Goal: Task Accomplishment & Management: Use online tool/utility

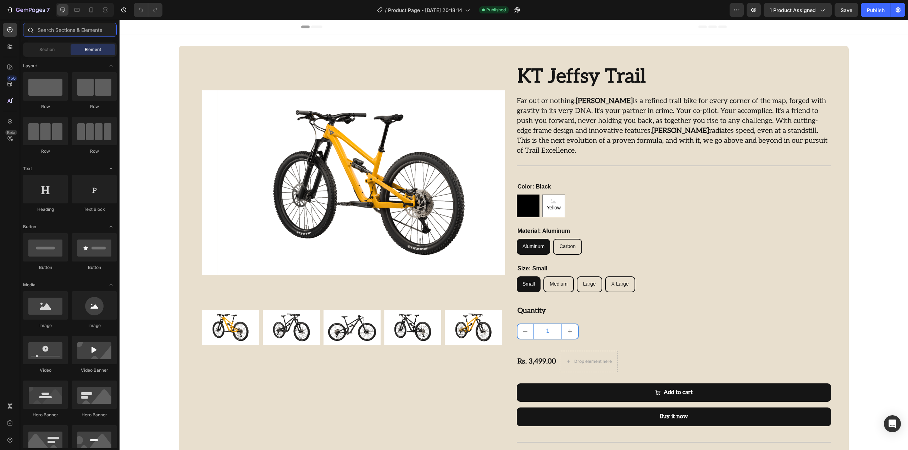
click at [61, 32] on input "text" at bounding box center [70, 30] width 94 height 14
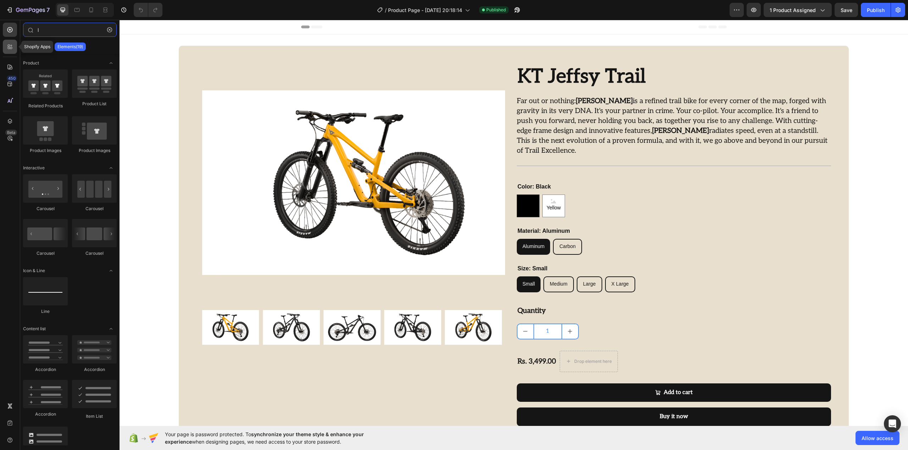
type input "l"
click at [3, 47] on div at bounding box center [10, 47] width 14 height 14
click at [7, 46] on icon at bounding box center [9, 46] width 7 height 7
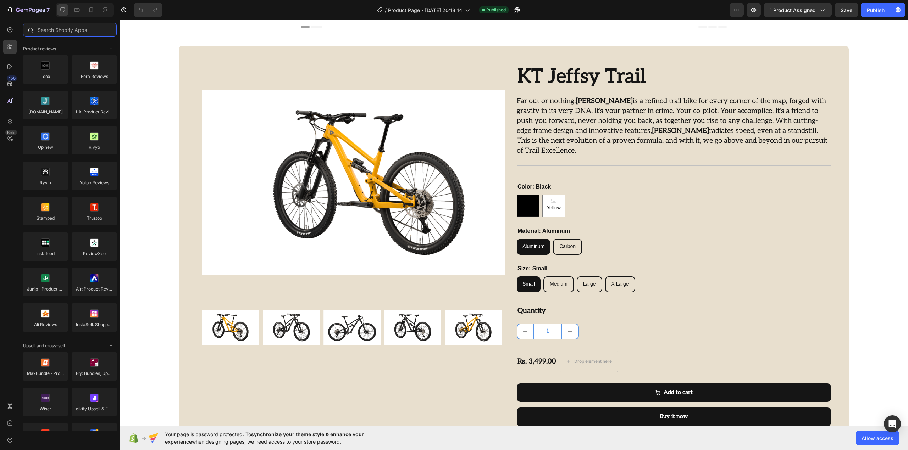
click at [60, 29] on input "text" at bounding box center [70, 30] width 94 height 14
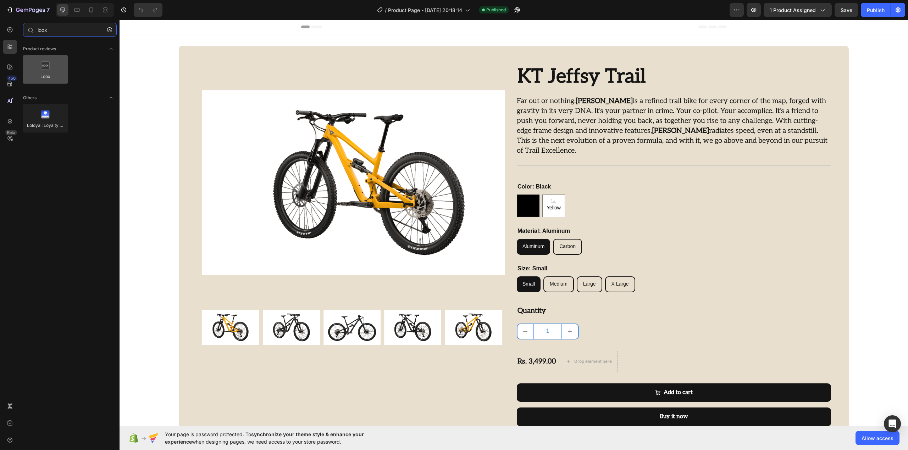
type input "loox"
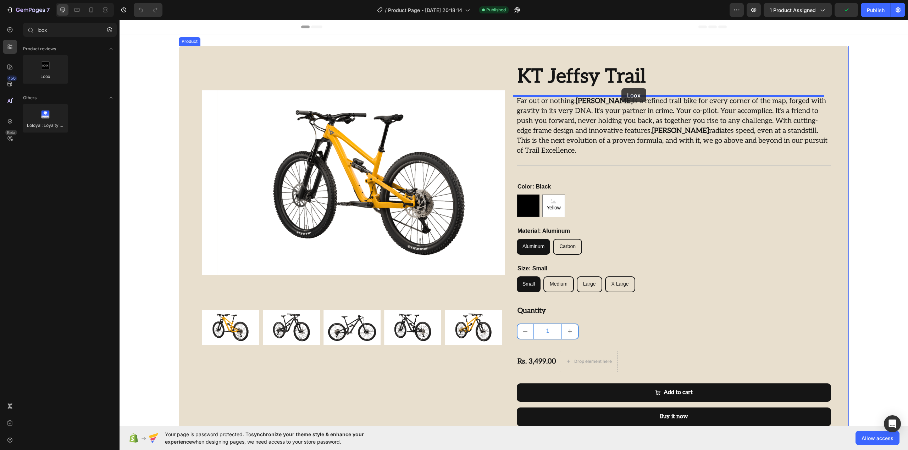
drag, startPoint x: 166, startPoint y: 87, endPoint x: 621, endPoint y: 88, distance: 455.1
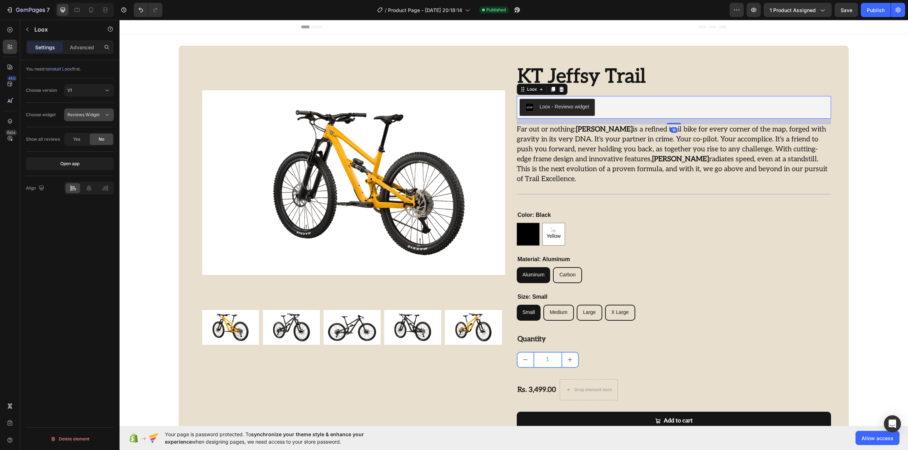
click at [99, 113] on span "Reviews Widget" at bounding box center [83, 114] width 32 height 5
click at [94, 143] on span "Rating Widget" at bounding box center [81, 146] width 28 height 6
click at [97, 118] on div "Rating Widget" at bounding box center [85, 115] width 36 height 6
click at [82, 89] on div "V1" at bounding box center [85, 90] width 36 height 6
click at [85, 117] on div "V2" at bounding box center [82, 121] width 58 height 13
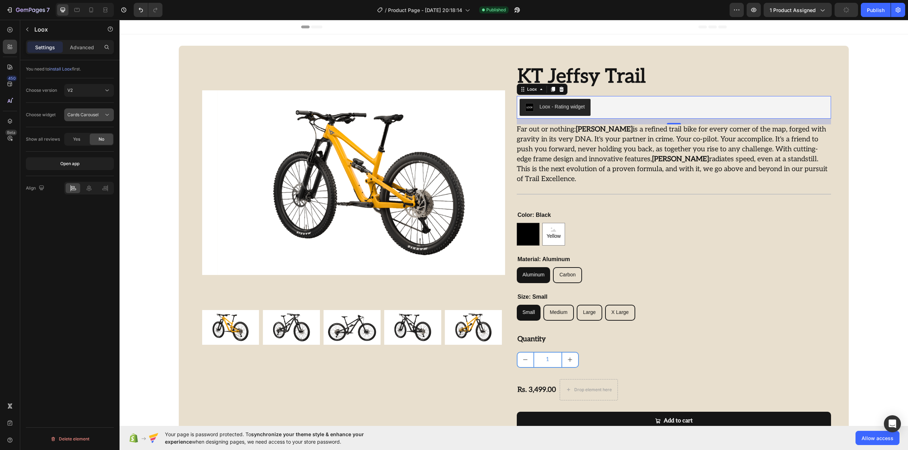
click at [93, 111] on button "Cards Carousel" at bounding box center [89, 115] width 50 height 13
click at [94, 92] on div "V2" at bounding box center [85, 90] width 36 height 6
click at [90, 104] on div "V1" at bounding box center [82, 107] width 58 height 13
click at [88, 90] on div "V1" at bounding box center [85, 90] width 36 height 6
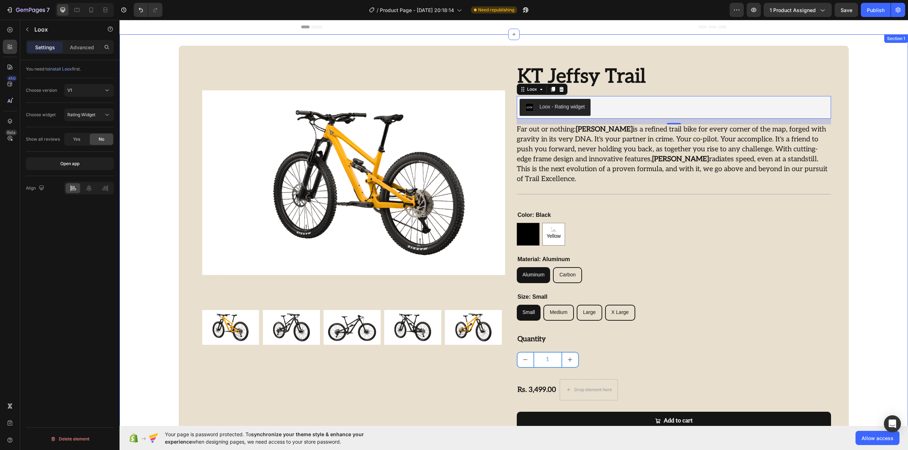
click at [874, 111] on div "Product Images Row KT Jeffsy Trail Product Title Loox - Rating widget Loox 16 F…" at bounding box center [514, 322] width 788 height 553
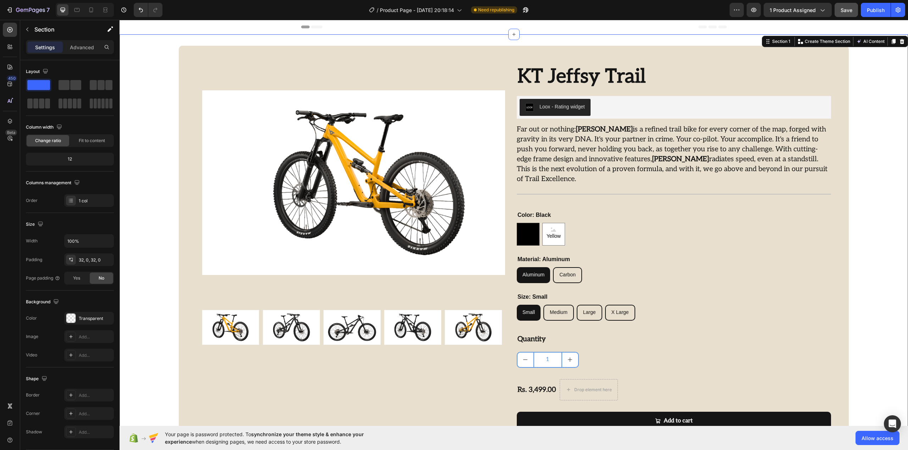
click at [857, 10] on button "Save" at bounding box center [846, 10] width 23 height 14
click at [868, 11] on div "Publish" at bounding box center [876, 9] width 18 height 7
click at [898, 45] on div at bounding box center [902, 41] width 9 height 9
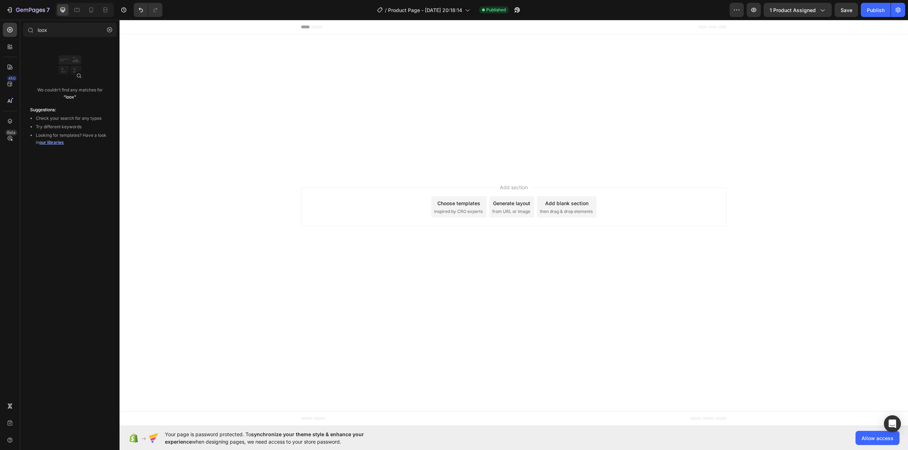
click at [867, 57] on div at bounding box center [514, 104] width 788 height 116
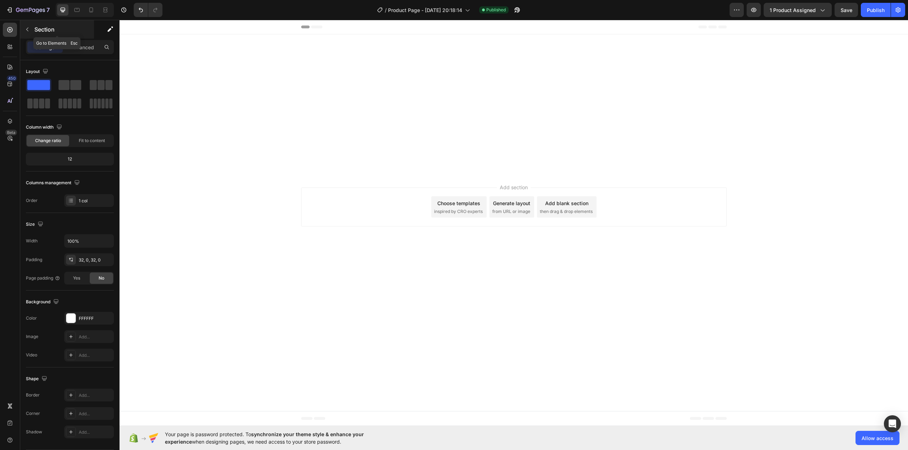
click at [57, 33] on p "Section" at bounding box center [63, 29] width 58 height 9
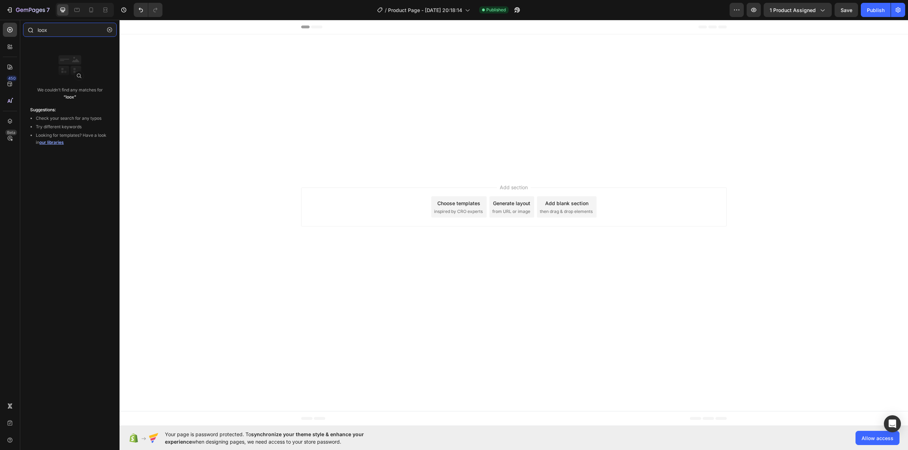
click at [66, 29] on input "loox" at bounding box center [70, 30] width 94 height 14
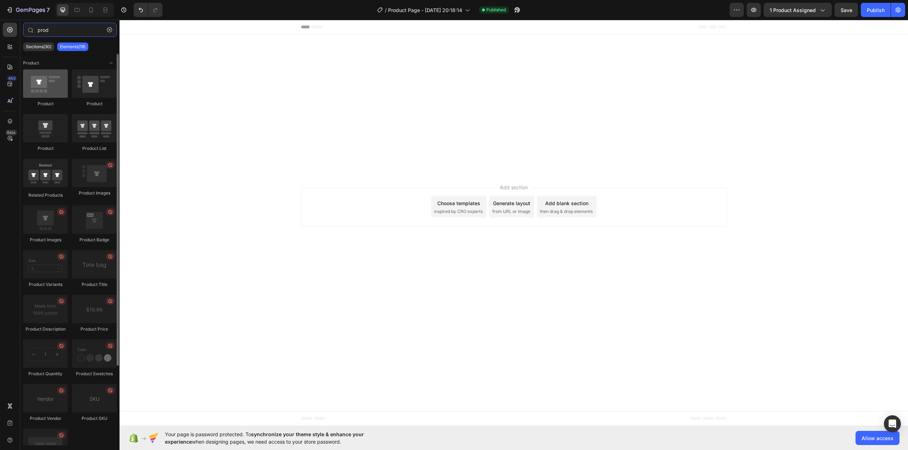
type input "prod"
drag, startPoint x: 159, startPoint y: 101, endPoint x: 510, endPoint y: 85, distance: 351.5
drag, startPoint x: 157, startPoint y: 111, endPoint x: 314, endPoint y: 81, distance: 159.6
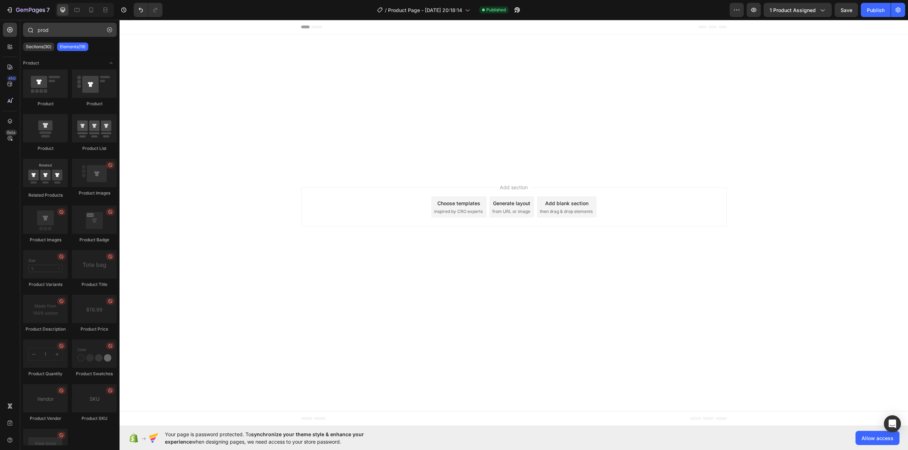
click at [108, 30] on icon "button" at bounding box center [109, 29] width 5 height 5
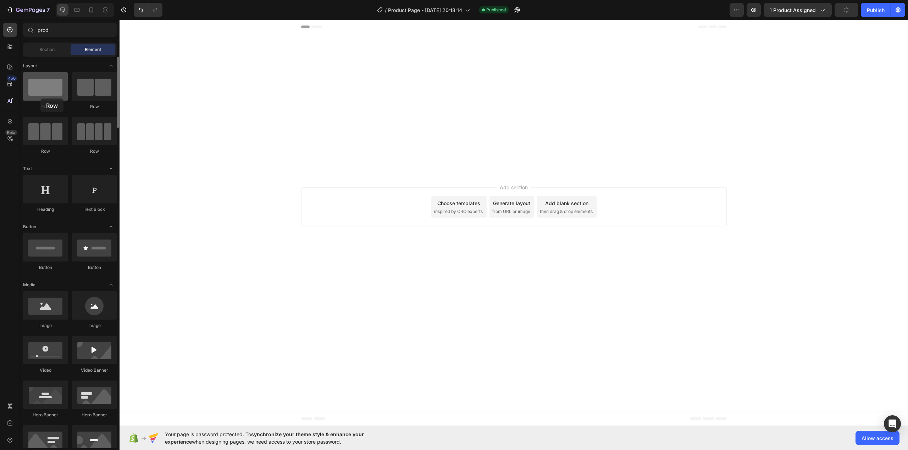
drag, startPoint x: 95, startPoint y: 90, endPoint x: 40, endPoint y: 99, distance: 55.3
click at [40, 175] on div "Row Row Row Row" at bounding box center [70, 197] width 94 height 44
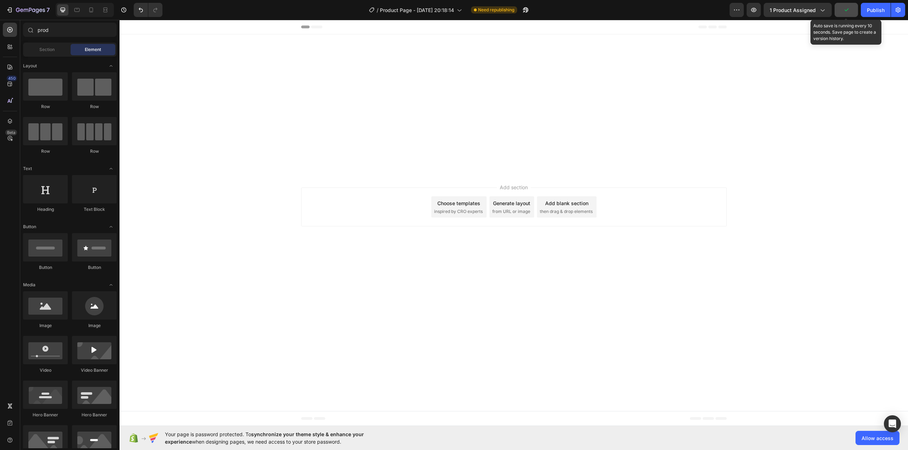
click at [843, 7] on icon "button" at bounding box center [846, 9] width 7 height 7
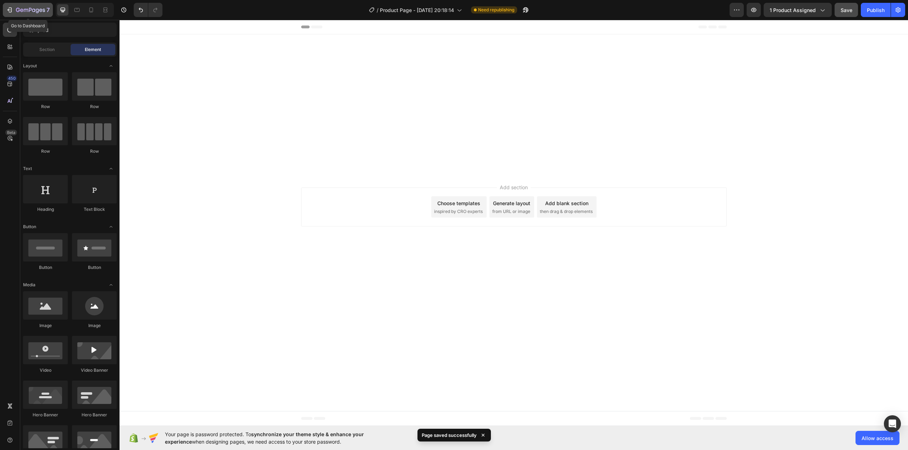
click at [6, 15] on button "7" at bounding box center [28, 10] width 50 height 14
